Goal: Navigation & Orientation: Find specific page/section

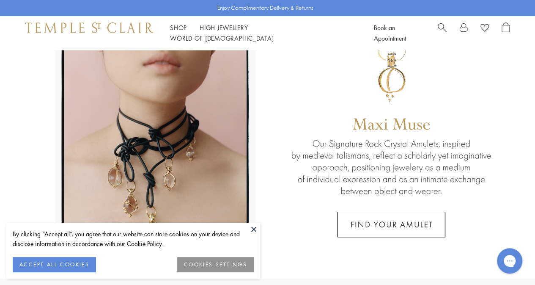
scroll to position [85, 0]
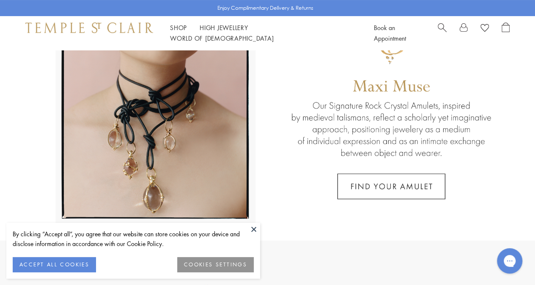
click at [255, 227] on button at bounding box center [253, 228] width 13 height 13
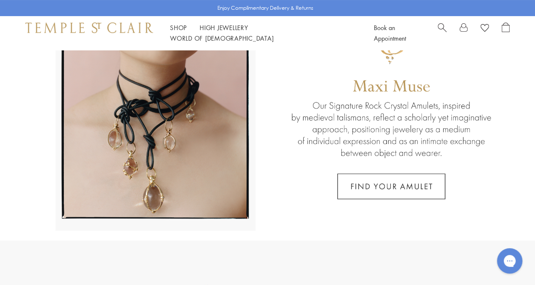
click at [392, 184] on link at bounding box center [267, 102] width 535 height 275
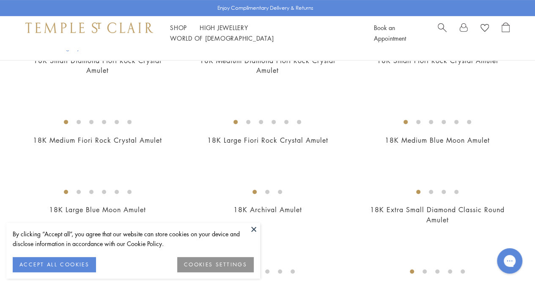
scroll to position [127, 0]
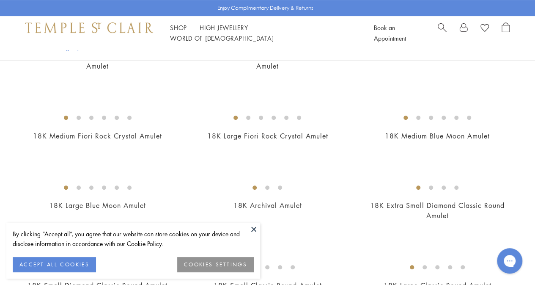
click at [255, 229] on button at bounding box center [253, 228] width 13 height 13
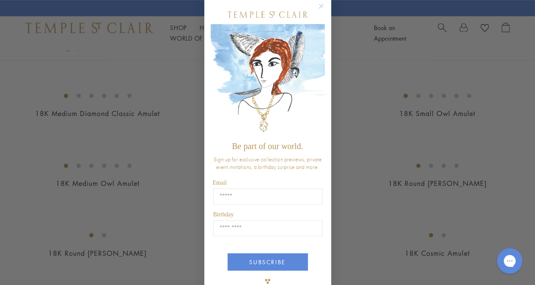
scroll to position [0, 0]
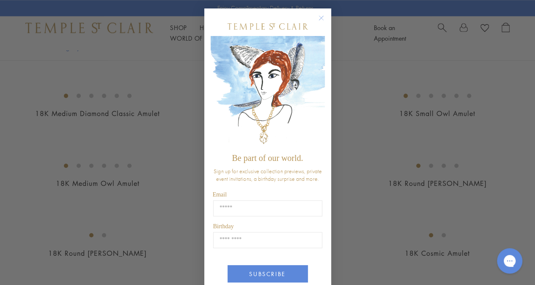
click at [319, 18] on icon "Close dialog" at bounding box center [321, 18] width 4 height 4
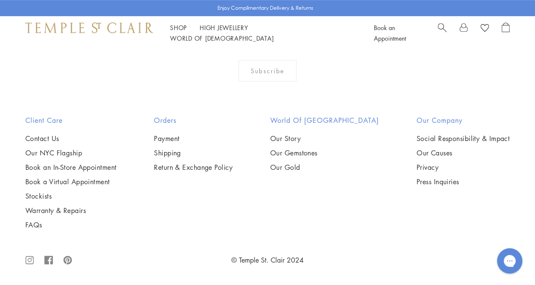
scroll to position [4779, 0]
